Goal: Entertainment & Leisure: Consume media (video, audio)

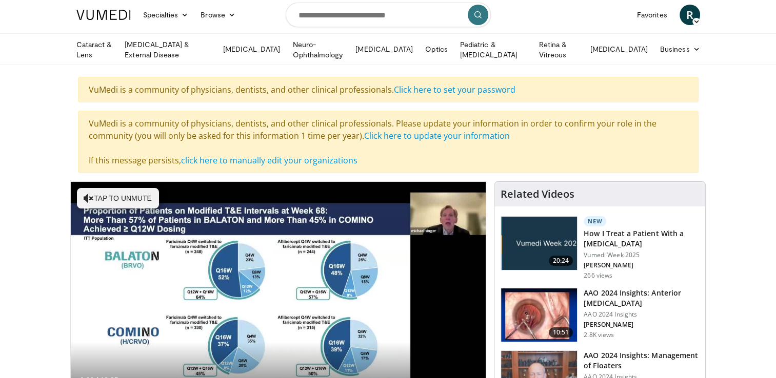
scroll to position [41, 0]
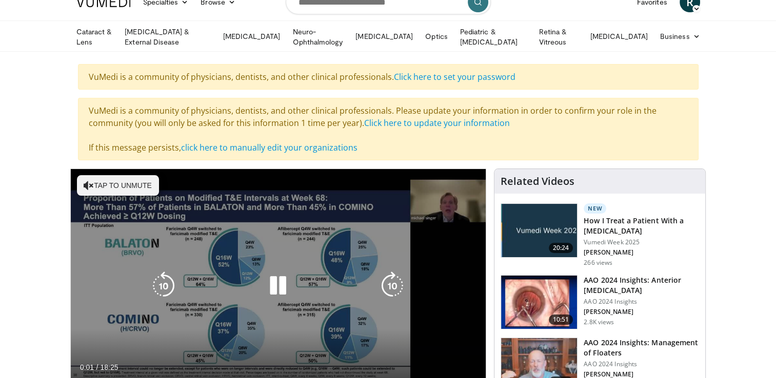
click at [99, 180] on button "Tap to unmute" at bounding box center [118, 185] width 82 height 21
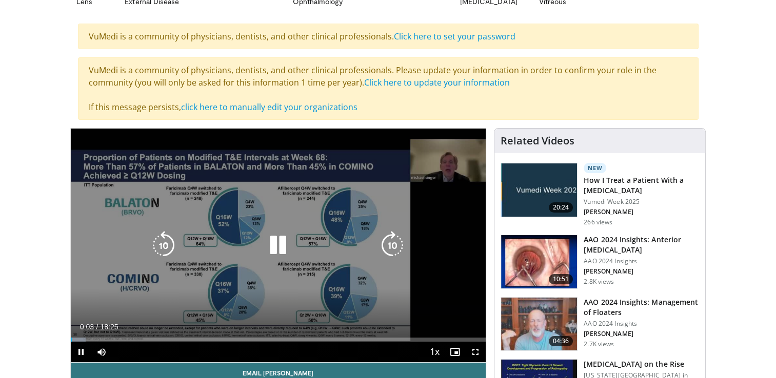
scroll to position [100, 0]
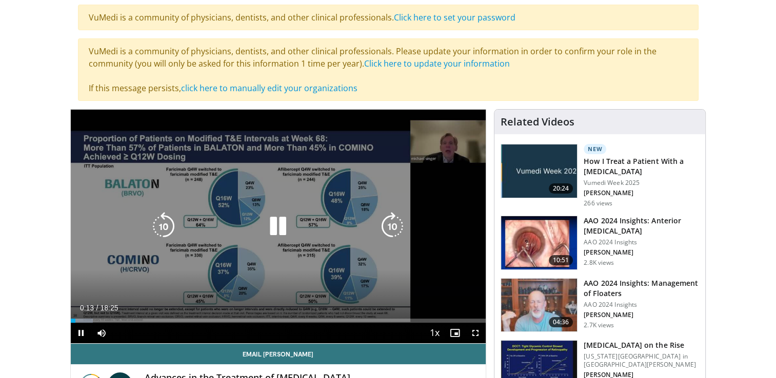
click at [278, 226] on icon "Video Player" at bounding box center [277, 226] width 29 height 29
click at [278, 226] on div "10 seconds Tap to unmute" at bounding box center [278, 227] width 415 height 234
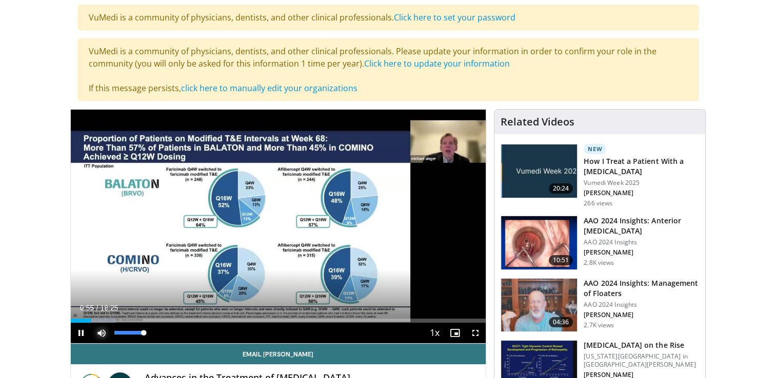
click at [101, 330] on span "Video Player" at bounding box center [101, 333] width 21 height 21
click at [101, 330] on div "10 seconds Tap to unmute" at bounding box center [278, 227] width 415 height 234
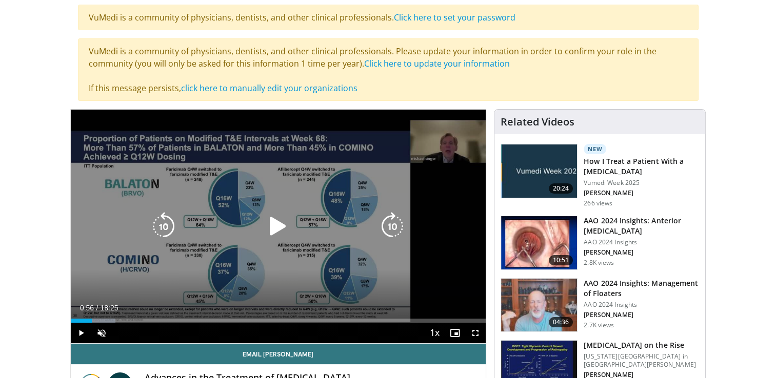
click at [270, 222] on icon "Video Player" at bounding box center [277, 226] width 29 height 29
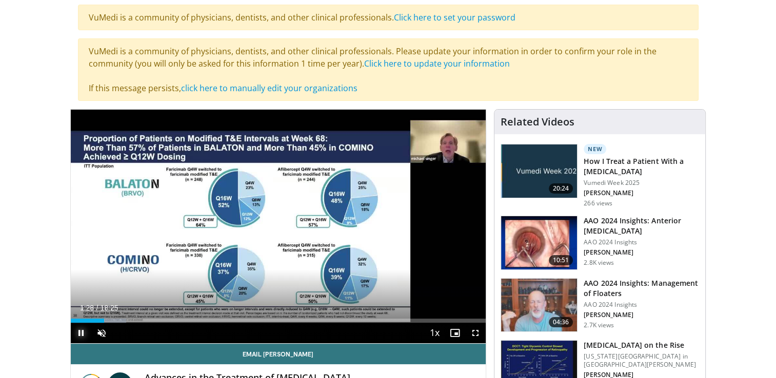
click at [84, 329] on span "Video Player" at bounding box center [81, 333] width 21 height 21
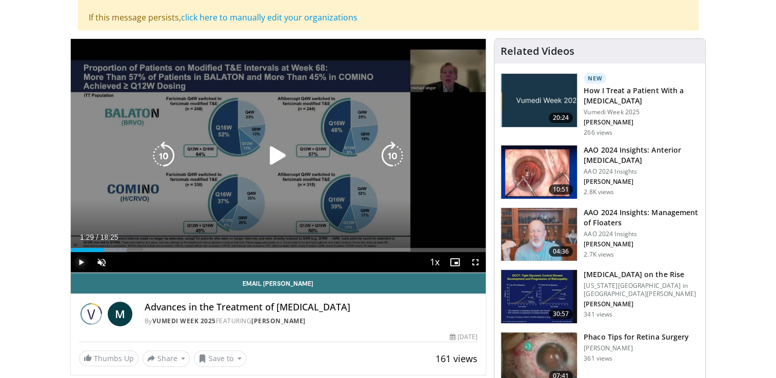
scroll to position [172, 0]
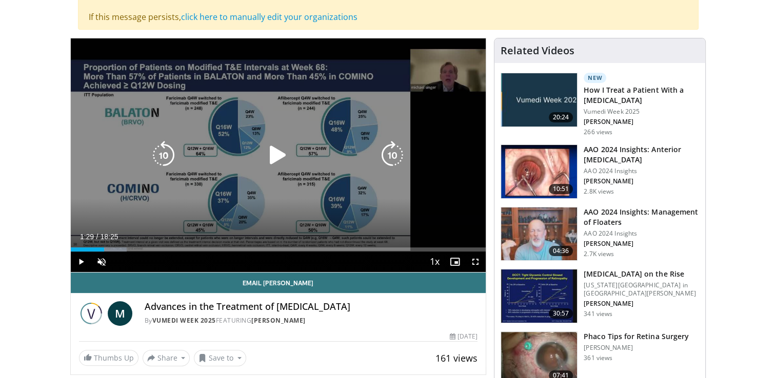
click at [273, 155] on icon "Video Player" at bounding box center [277, 155] width 29 height 29
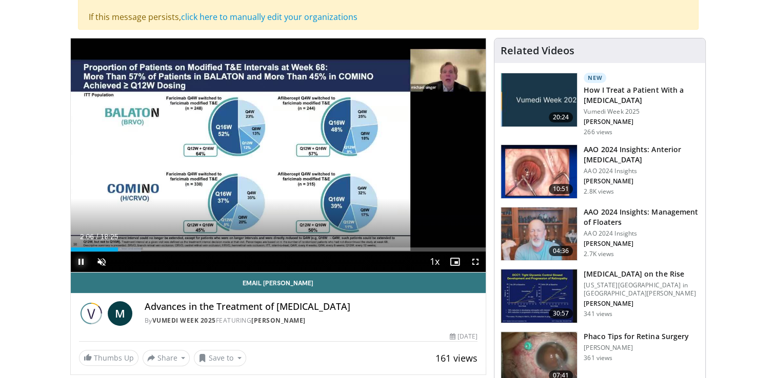
click at [84, 256] on span "Video Player" at bounding box center [81, 262] width 21 height 21
click at [79, 261] on span "Video Player" at bounding box center [81, 262] width 21 height 21
click at [103, 261] on span "Video Player" at bounding box center [101, 262] width 21 height 21
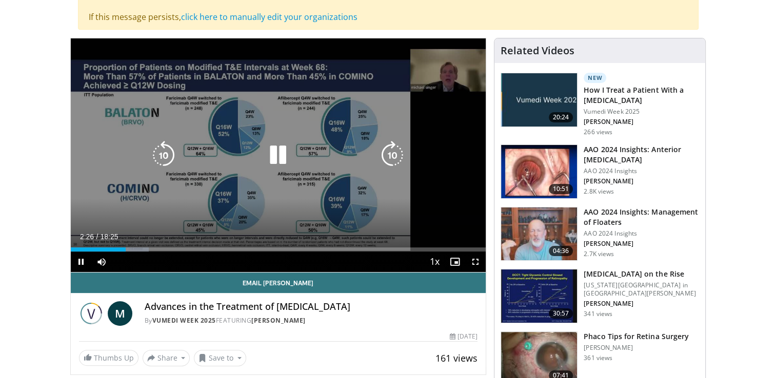
click at [88, 210] on div "10 seconds Tap to unmute" at bounding box center [278, 155] width 415 height 234
click at [273, 154] on icon "Video Player" at bounding box center [277, 155] width 29 height 29
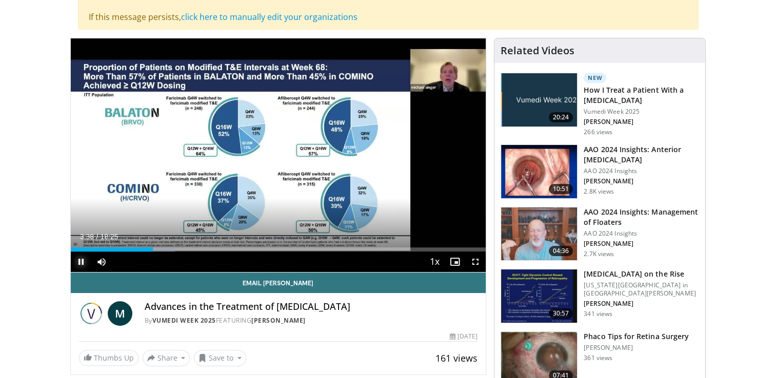
click at [80, 257] on span "Video Player" at bounding box center [81, 262] width 21 height 21
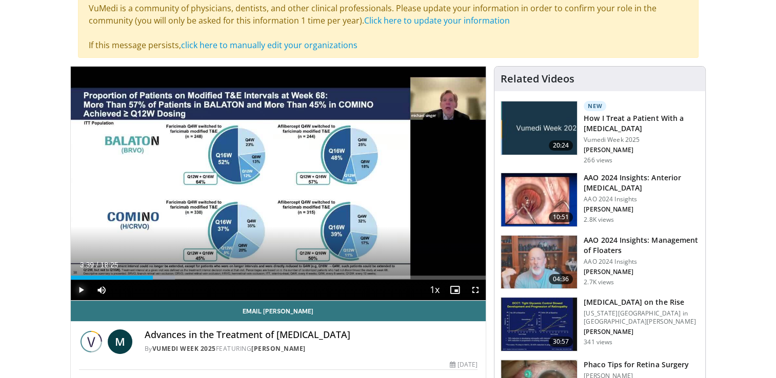
scroll to position [127, 0]
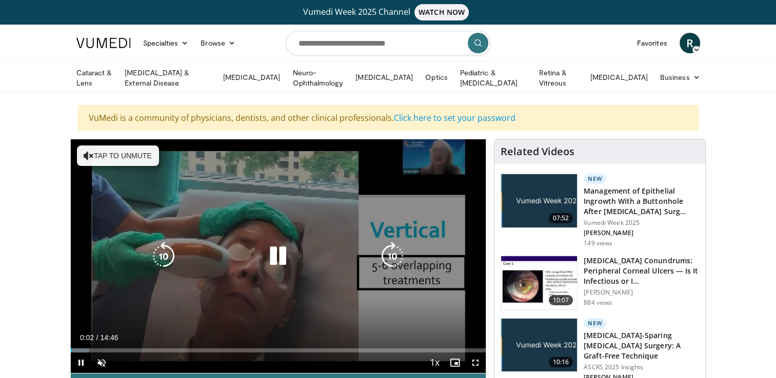
click at [130, 154] on button "Tap to unmute" at bounding box center [118, 156] width 82 height 21
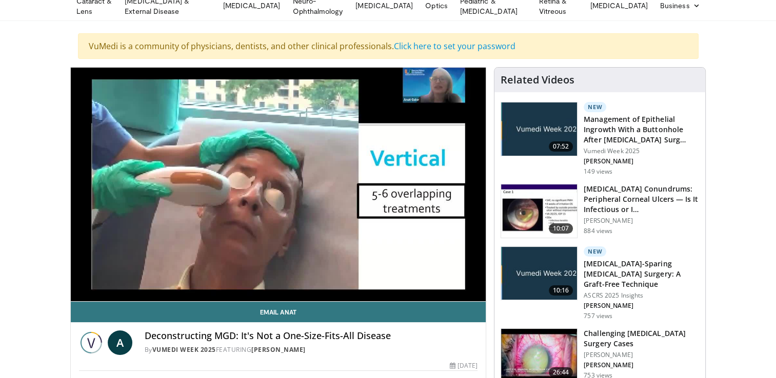
scroll to position [75, 0]
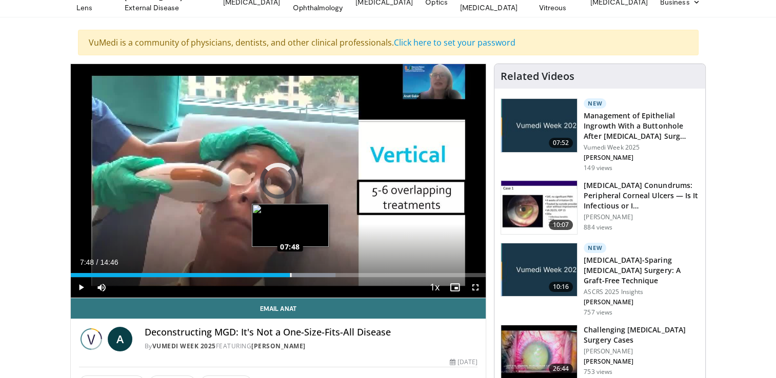
click at [289, 270] on div "Loaded : 63.82% 07:48 07:48" at bounding box center [278, 273] width 415 height 10
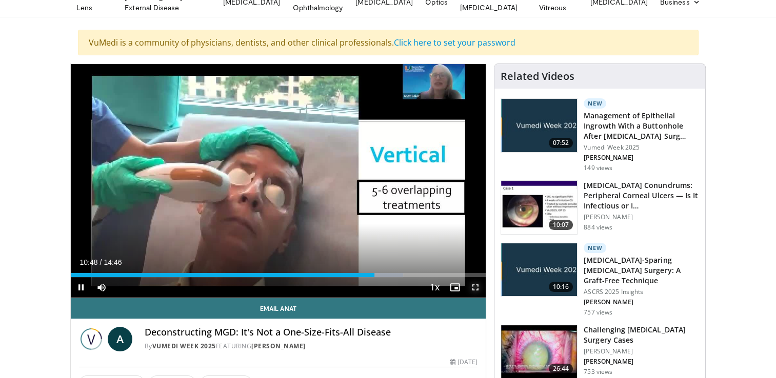
click at [472, 284] on span "Video Player" at bounding box center [475, 287] width 21 height 21
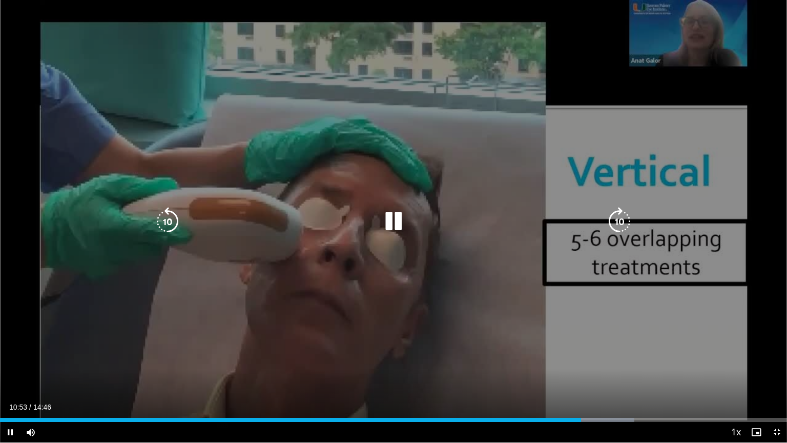
click at [539, 170] on div "10 seconds Tap to unmute" at bounding box center [393, 221] width 787 height 442
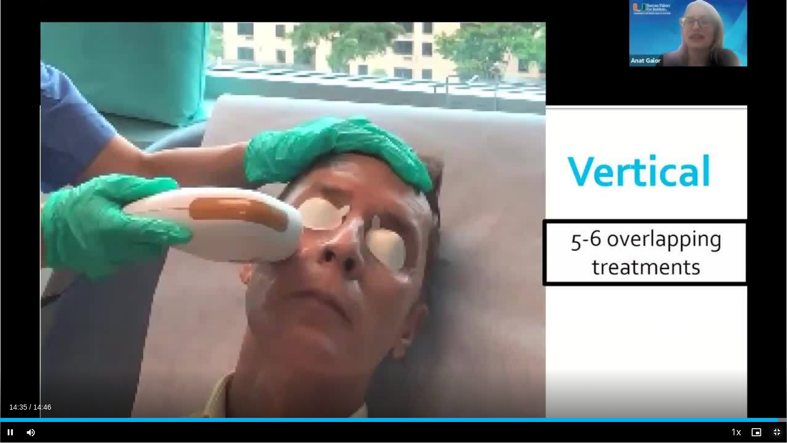
click at [775, 378] on span "Video Player" at bounding box center [777, 432] width 21 height 21
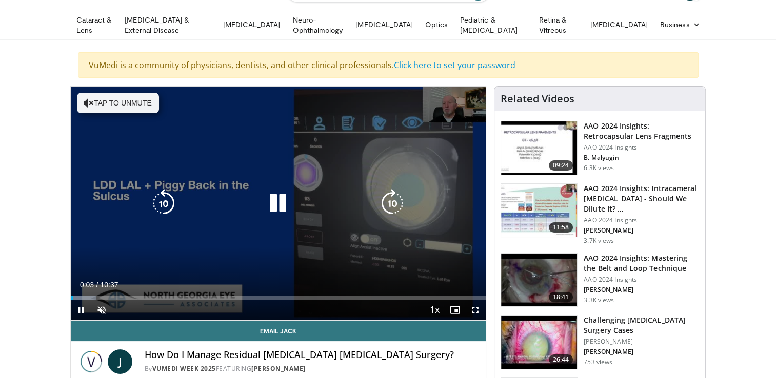
click at [100, 96] on button "Tap to unmute" at bounding box center [118, 103] width 82 height 21
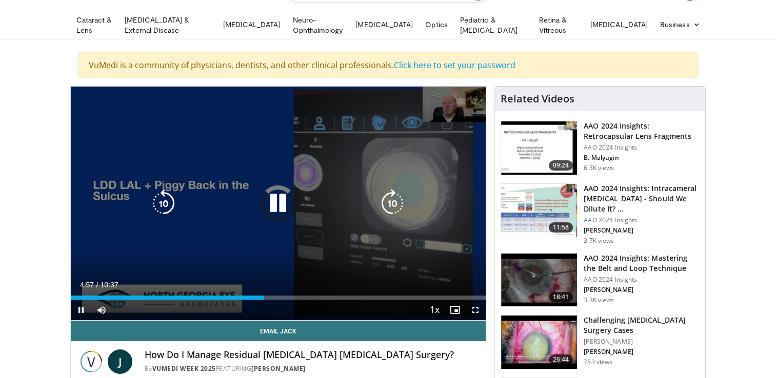
click at [286, 202] on icon "Video Player" at bounding box center [277, 203] width 29 height 29
click at [275, 204] on icon "Video Player" at bounding box center [277, 203] width 29 height 29
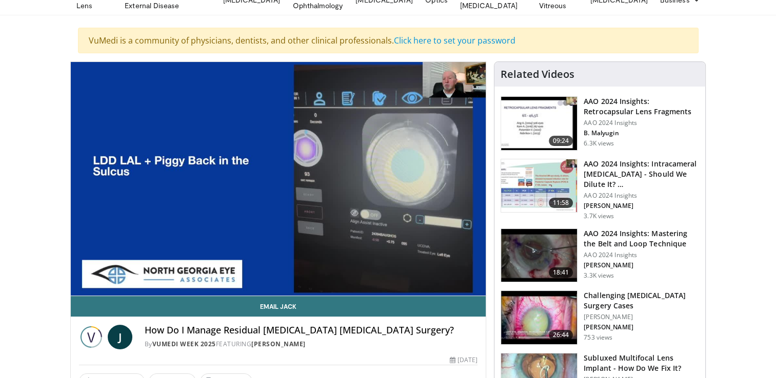
scroll to position [78, 0]
